Goal: Task Accomplishment & Management: Complete application form

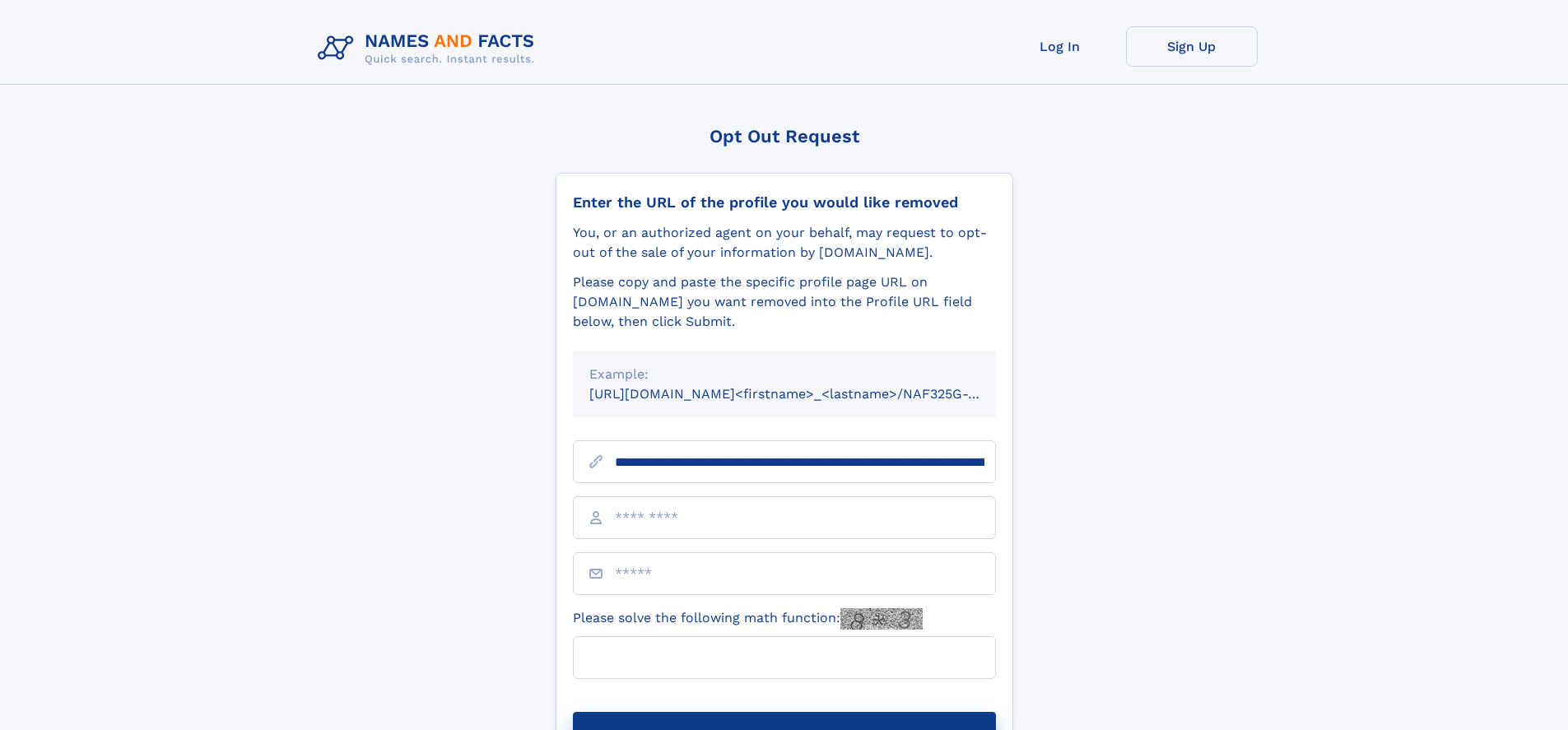
type input "**********"
type input "**"
click at [783, 712] on button "Submit Opt Out Request" at bounding box center [784, 738] width 423 height 53
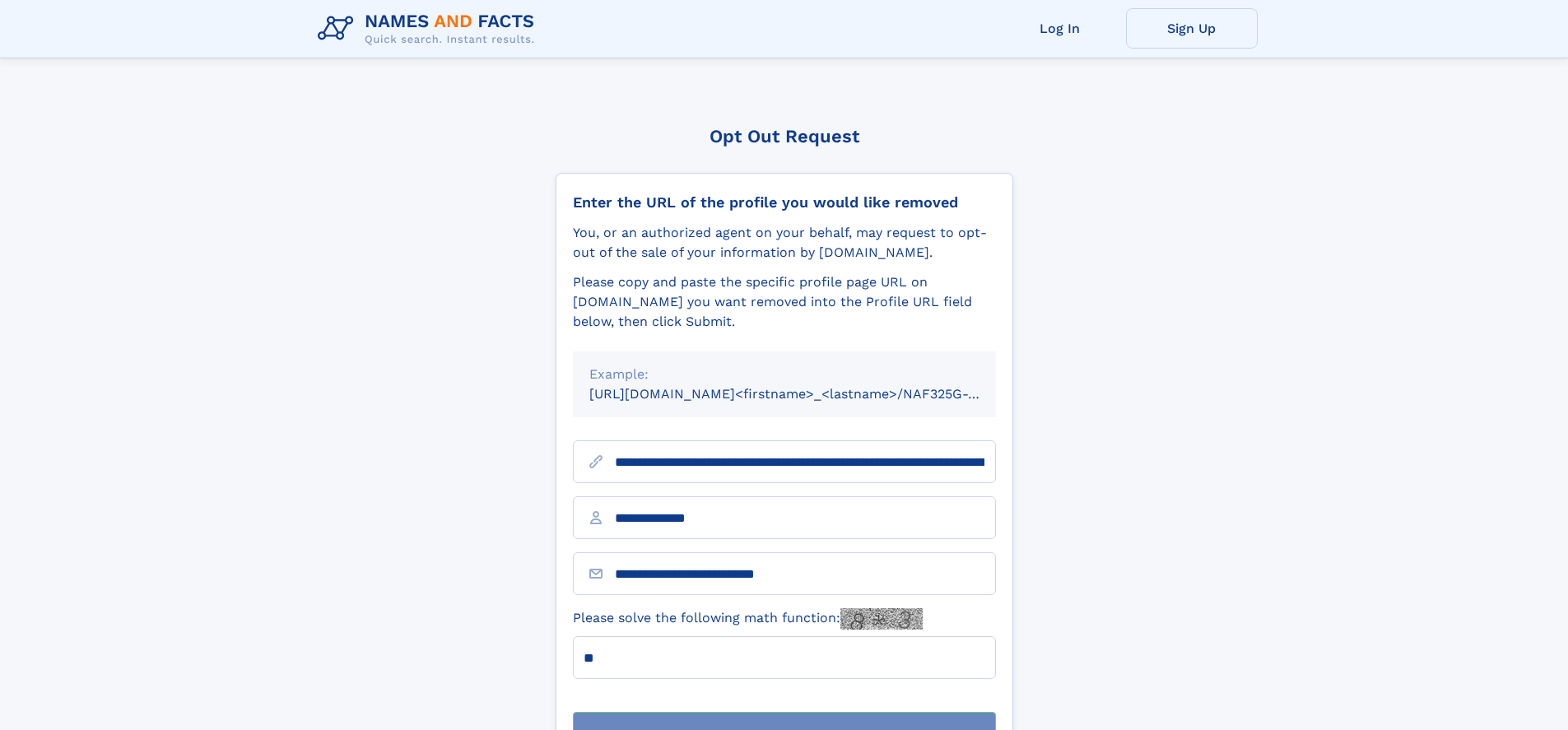
scroll to position [53, 0]
